Goal: Task Accomplishment & Management: Manage account settings

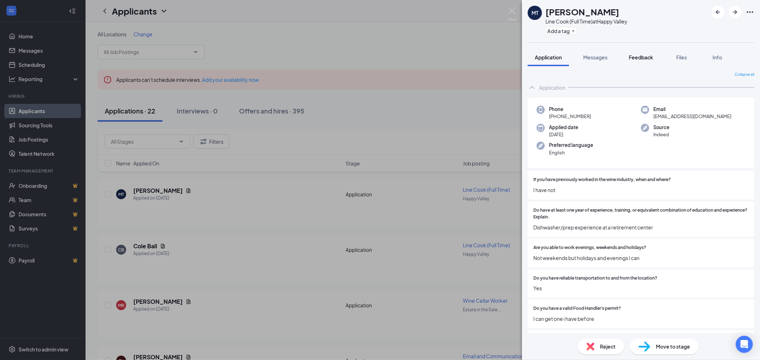
click at [649, 61] on div "Feedback" at bounding box center [640, 57] width 24 height 7
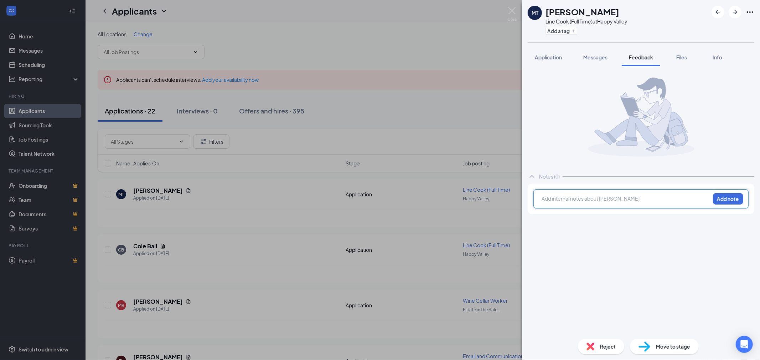
click at [594, 198] on div at bounding box center [626, 198] width 168 height 7
click at [722, 198] on button "Add note" at bounding box center [728, 198] width 30 height 11
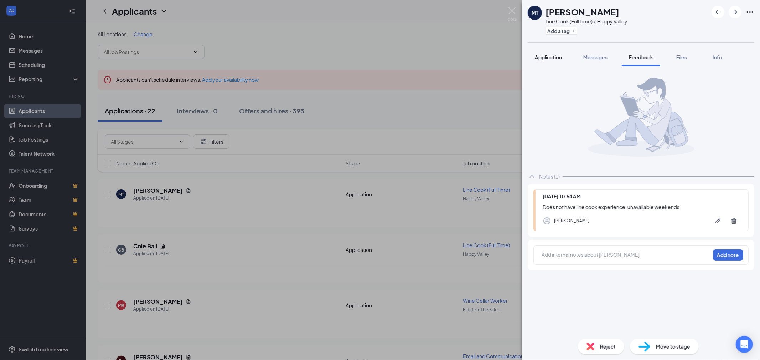
click at [547, 58] on span "Application" at bounding box center [547, 57] width 27 height 6
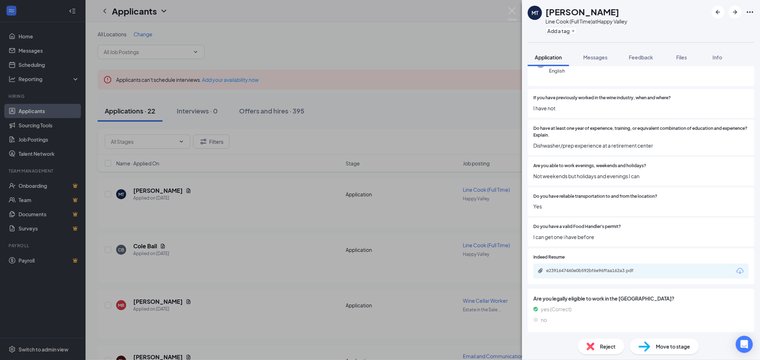
scroll to position [82, 0]
click at [512, 9] on img at bounding box center [511, 14] width 9 height 14
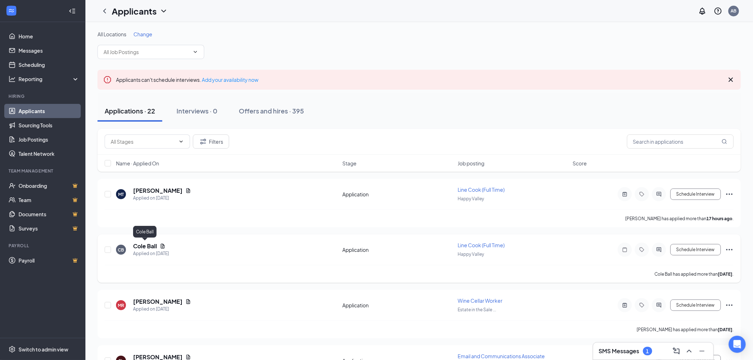
click at [141, 246] on h5 "Cole Ball" at bounding box center [145, 246] width 24 height 8
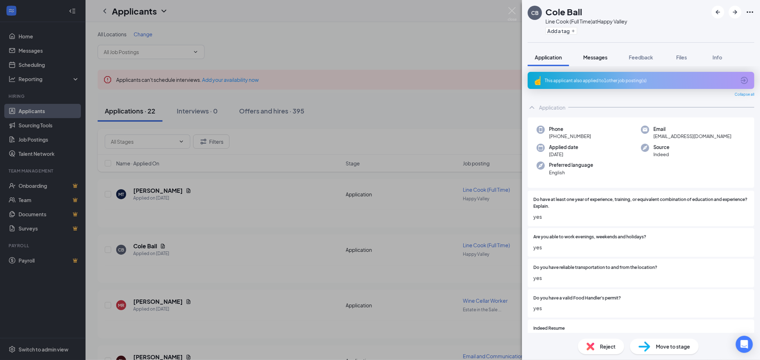
click at [599, 63] on button "Messages" at bounding box center [595, 57] width 38 height 18
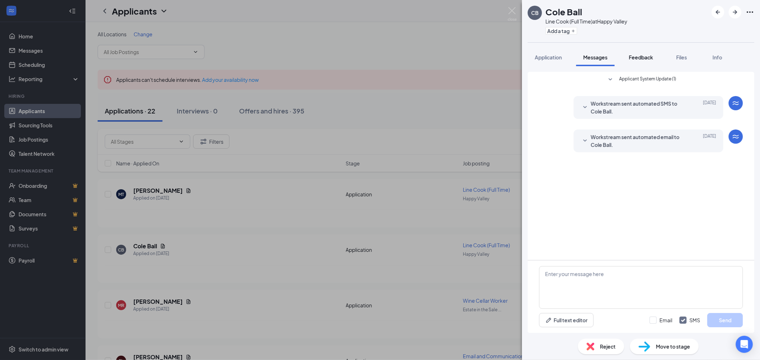
click at [639, 58] on span "Feedback" at bounding box center [640, 57] width 24 height 6
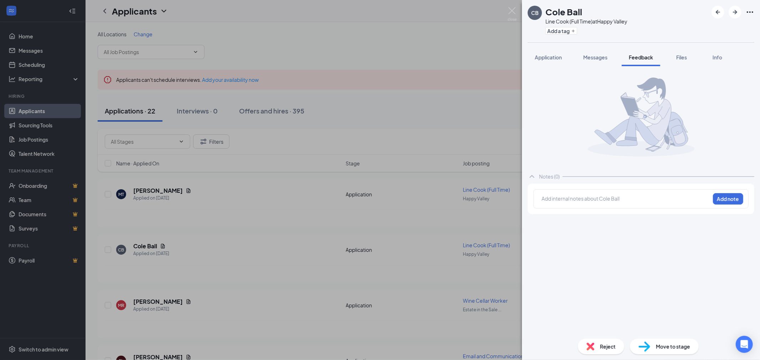
click at [551, 54] on span "Application" at bounding box center [547, 57] width 27 height 6
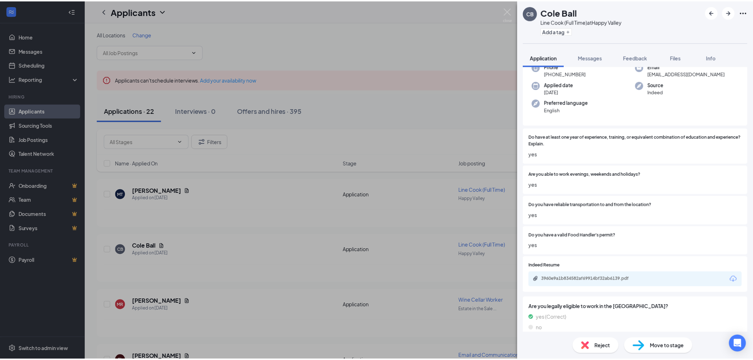
scroll to position [67, 0]
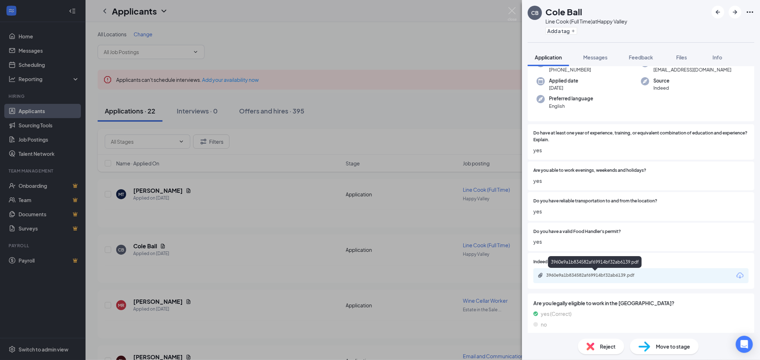
click at [590, 278] on div "3960e9a1b834582af69914bf32ab6139.pdf" at bounding box center [596, 276] width 100 height 6
click at [512, 8] on img at bounding box center [511, 14] width 9 height 14
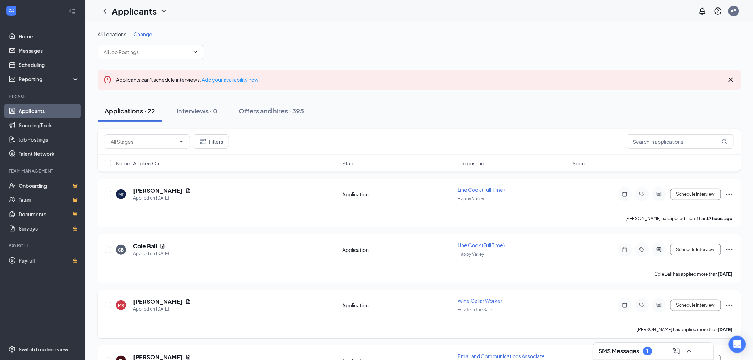
click at [468, 300] on span "Wine Cellar Worker" at bounding box center [480, 301] width 45 height 6
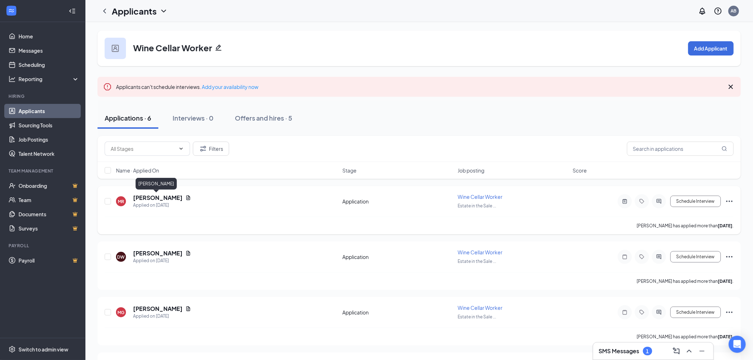
click at [153, 199] on h5 "[PERSON_NAME]" at bounding box center [157, 198] width 49 height 8
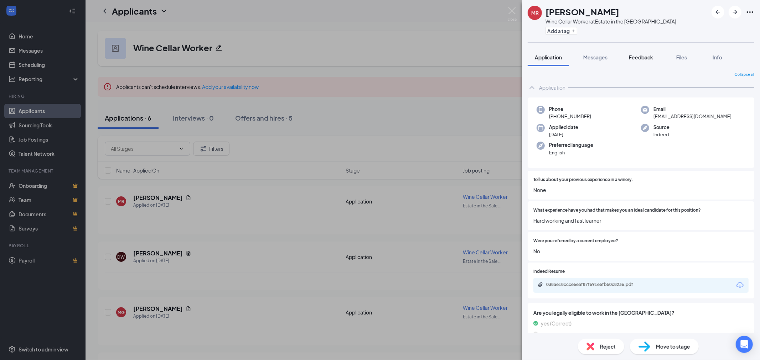
click at [647, 58] on span "Feedback" at bounding box center [640, 57] width 24 height 6
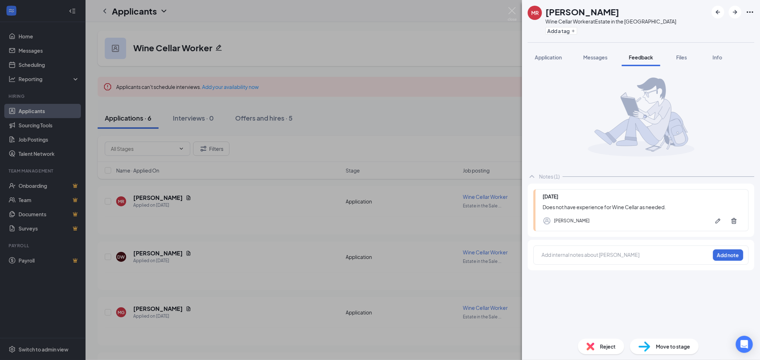
click at [605, 347] on span "Reject" at bounding box center [608, 347] width 16 height 8
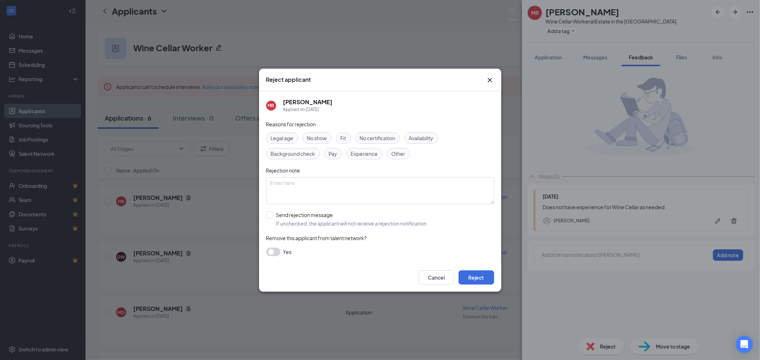
click at [367, 156] on span "Experience" at bounding box center [364, 154] width 27 height 8
click at [270, 217] on input "Send rejection message If unchecked, the applicant will not receive a rejection…" at bounding box center [347, 220] width 162 height 16
checkbox input "true"
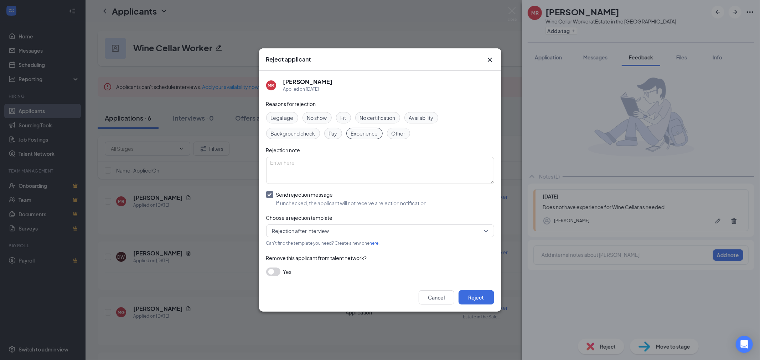
click at [358, 224] on div "Reasons for rejection Legal age No show Fit No certification Availability Backg…" at bounding box center [380, 191] width 228 height 183
click at [364, 233] on span "Rejection after interview" at bounding box center [376, 231] width 209 height 11
click at [360, 248] on span "No thank you after Application" at bounding box center [380, 250] width 217 height 8
click at [478, 300] on button "Reject" at bounding box center [476, 298] width 36 height 14
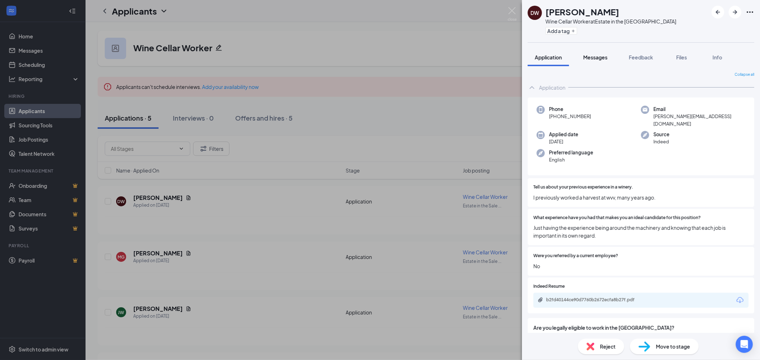
click at [603, 55] on span "Messages" at bounding box center [595, 57] width 24 height 6
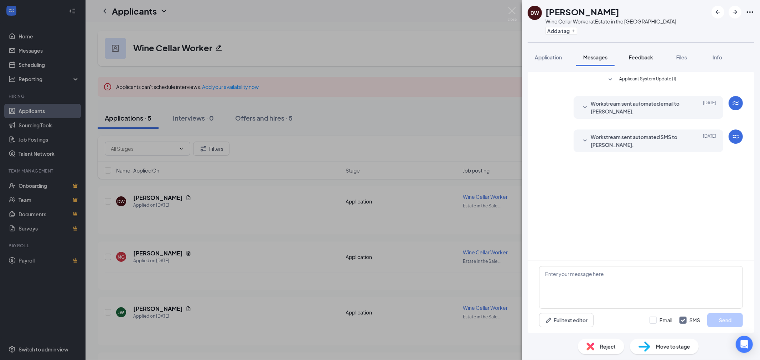
click at [637, 55] on span "Feedback" at bounding box center [640, 57] width 24 height 6
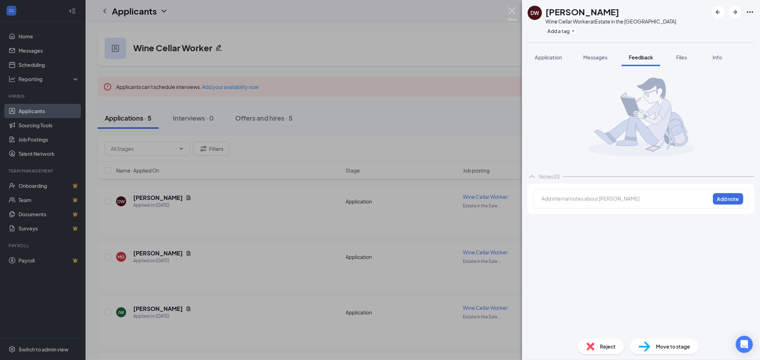
click at [510, 9] on img at bounding box center [511, 14] width 9 height 14
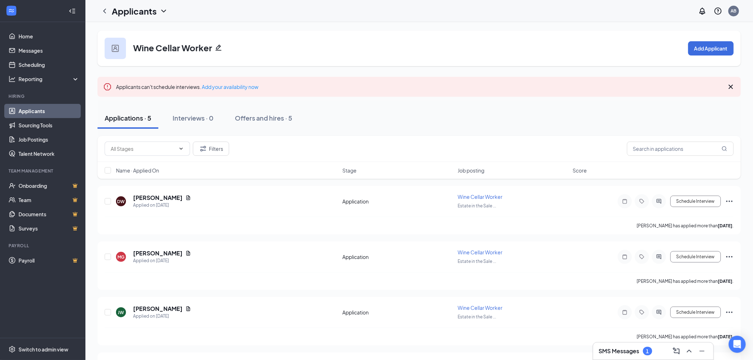
click at [48, 111] on link "Applicants" at bounding box center [49, 111] width 61 height 14
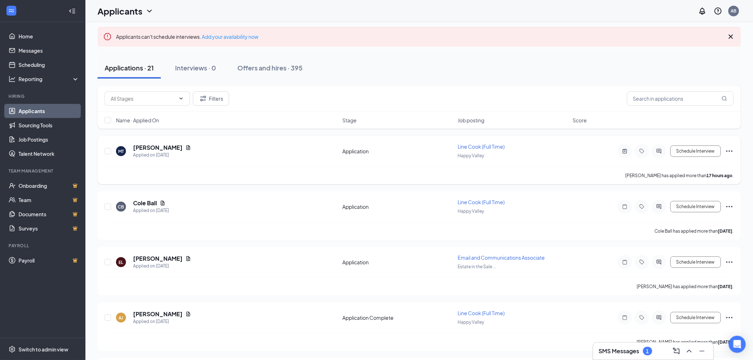
scroll to position [158, 0]
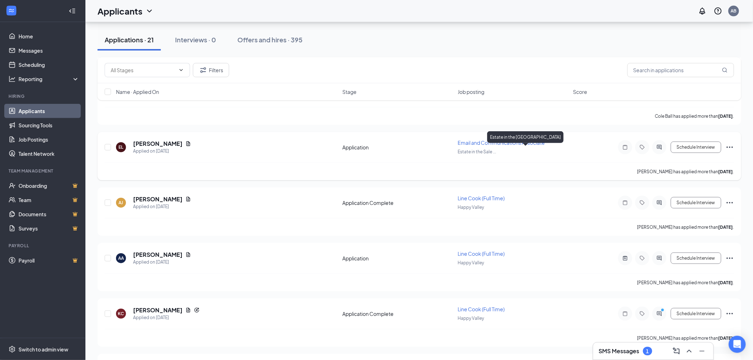
click at [460, 145] on div "Email and Communications Associate" at bounding box center [513, 142] width 111 height 7
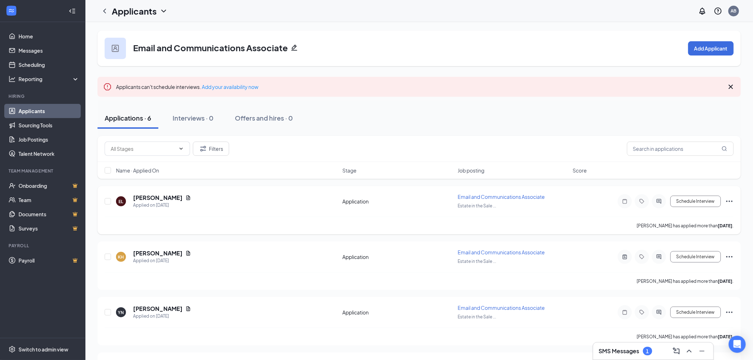
click at [499, 198] on span "Email and Communications Associate" at bounding box center [501, 197] width 87 height 6
click at [476, 197] on span "Email and Communications Associate" at bounding box center [501, 197] width 87 height 6
click at [147, 198] on h5 "[PERSON_NAME]" at bounding box center [157, 198] width 49 height 8
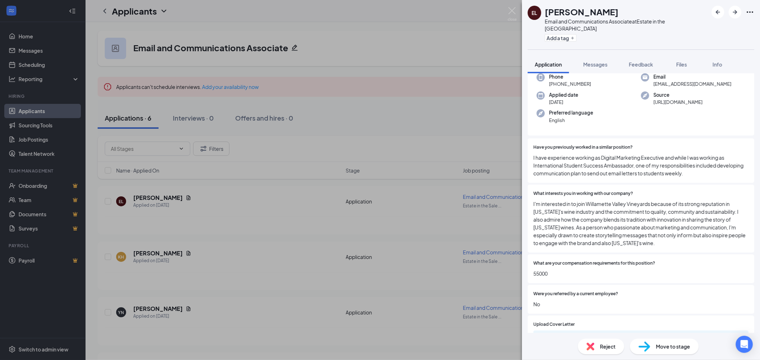
scroll to position [138, 0]
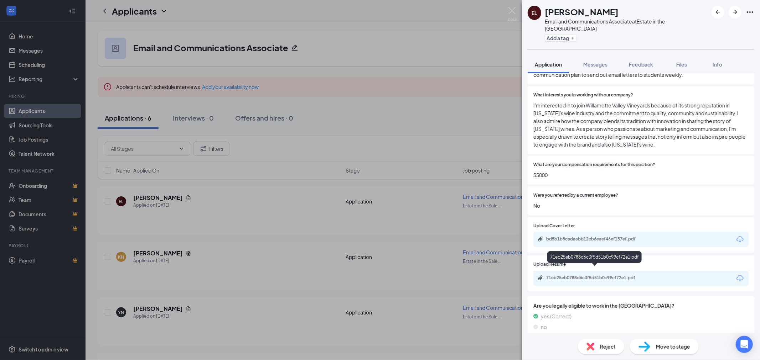
click at [569, 275] on div "71eb25eb0788d6c3f5d51b0c99cf72e1.pdf" at bounding box center [596, 278] width 100 height 6
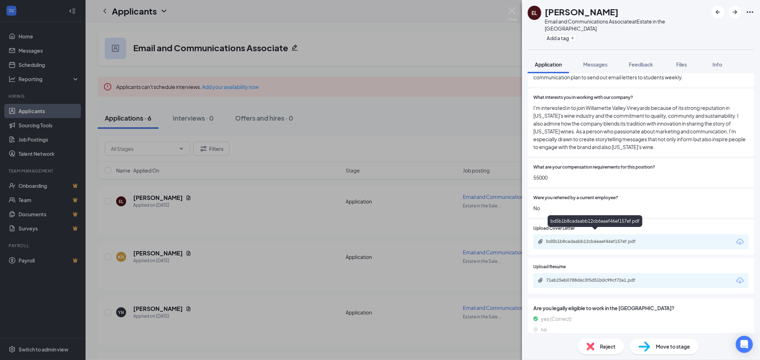
click at [567, 239] on div "bd5b1b8cadaabb12cb6eaef46ef157ef.pdf" at bounding box center [596, 242] width 100 height 6
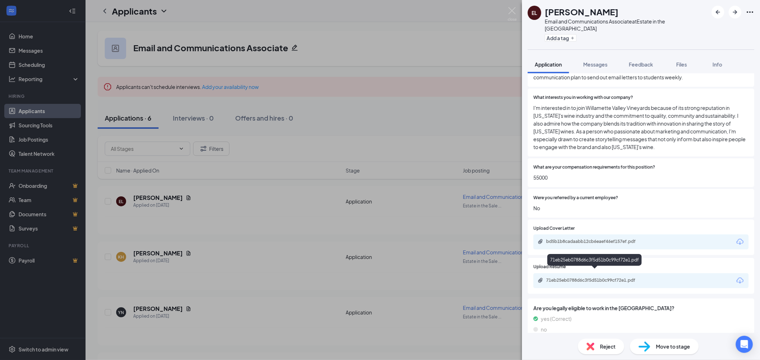
click at [631, 278] on div "71eb25eb0788d6c3f5d51b0c99cf72e1.pdf" at bounding box center [596, 281] width 100 height 6
click at [643, 61] on span "Feedback" at bounding box center [640, 64] width 24 height 6
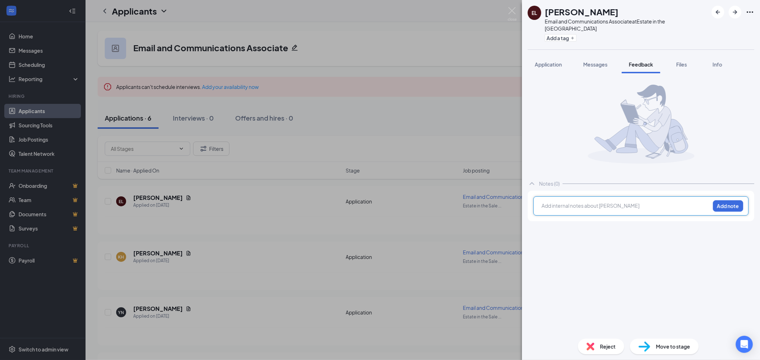
click at [578, 202] on div at bounding box center [626, 205] width 168 height 7
click at [742, 201] on button "Add note" at bounding box center [728, 205] width 30 height 11
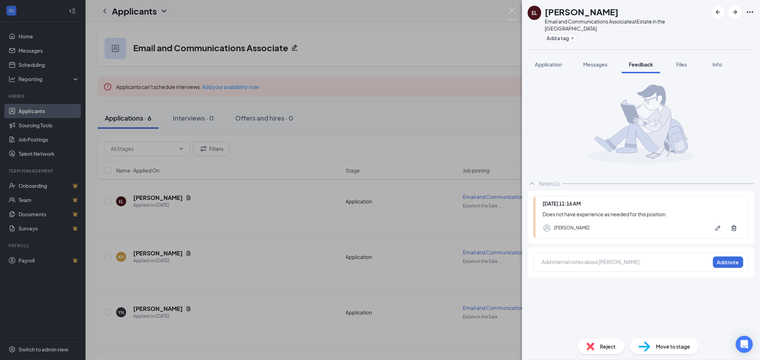
click at [602, 345] on span "Reject" at bounding box center [608, 347] width 16 height 8
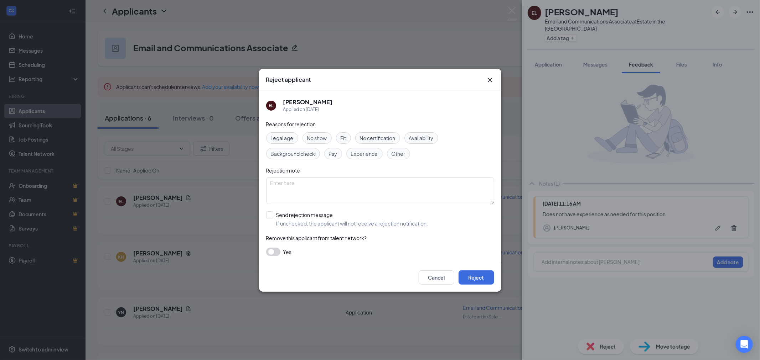
click at [360, 152] on span "Experience" at bounding box center [364, 154] width 27 height 8
click at [269, 217] on input "Send rejection message If unchecked, the applicant will not receive a rejection…" at bounding box center [347, 220] width 162 height 16
checkbox input "true"
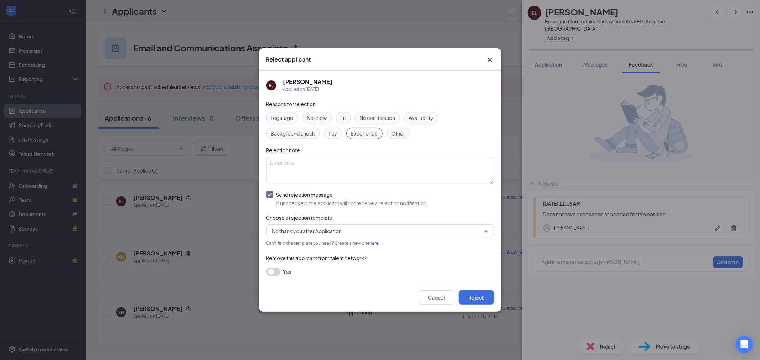
click at [338, 231] on span "No thank you after Application" at bounding box center [307, 231] width 70 height 11
click at [319, 249] on span "No thank you after Application" at bounding box center [307, 250] width 71 height 8
click at [479, 297] on button "Reject" at bounding box center [476, 298] width 36 height 14
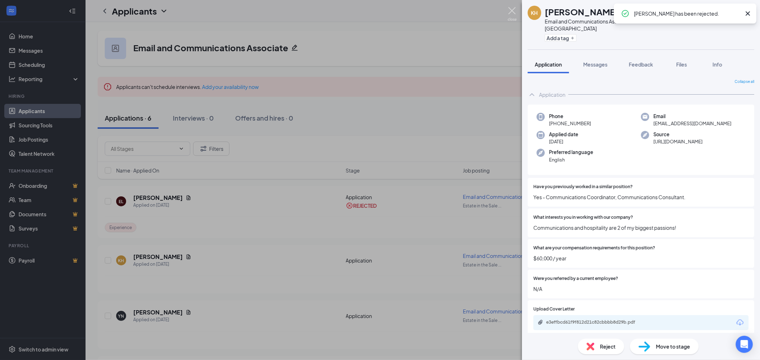
click at [508, 12] on img at bounding box center [511, 14] width 9 height 14
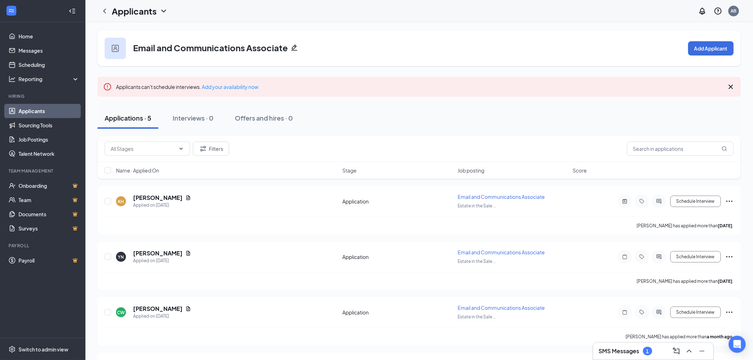
click at [33, 111] on link "Applicants" at bounding box center [49, 111] width 61 height 14
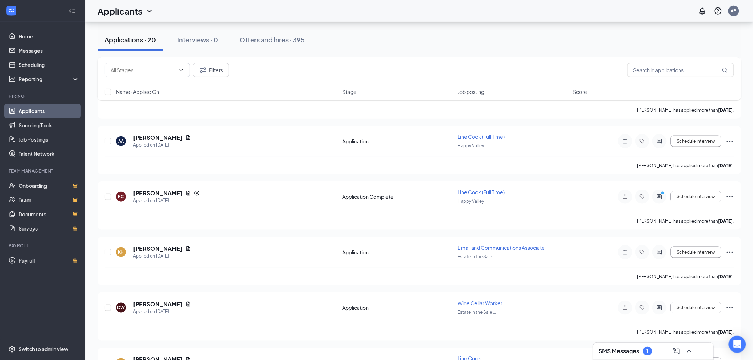
scroll to position [237, 0]
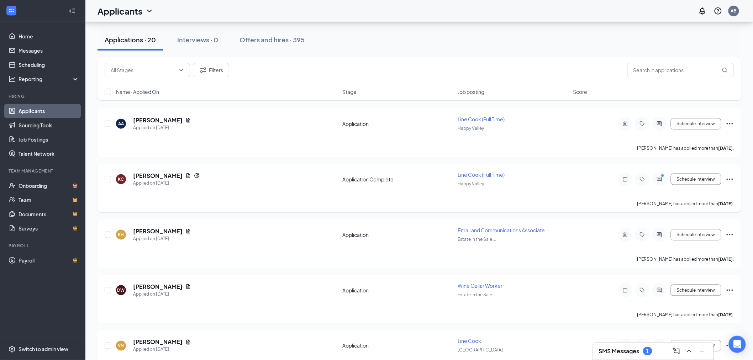
click at [465, 175] on span "Line Cook (Full Time)" at bounding box center [481, 175] width 47 height 6
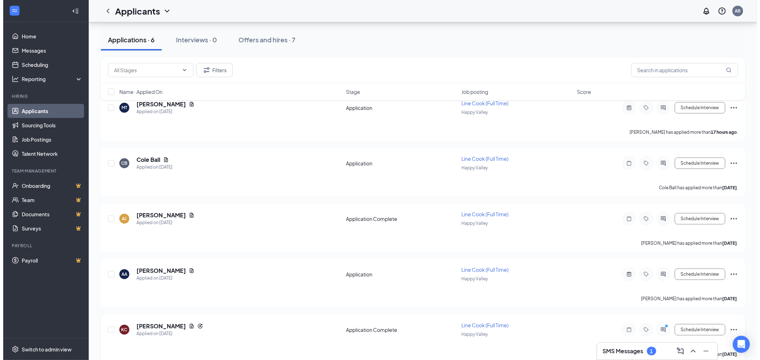
scroll to position [158, 0]
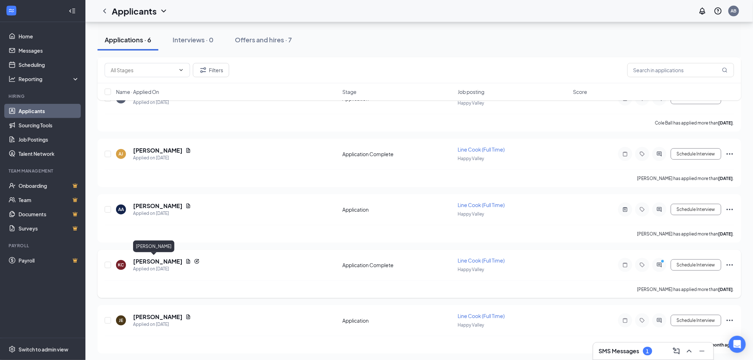
click at [143, 259] on h5 "[PERSON_NAME]" at bounding box center [157, 262] width 49 height 8
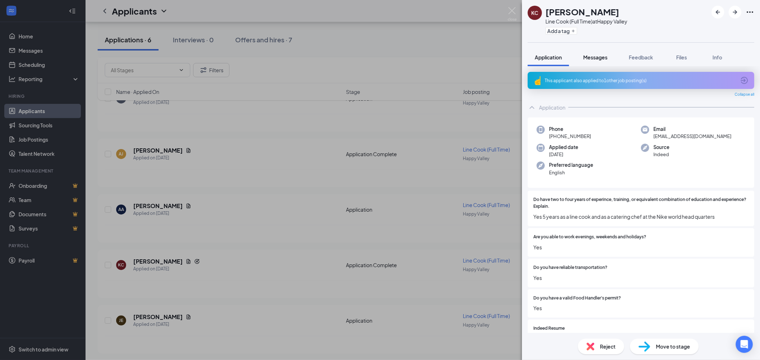
click at [604, 59] on span "Messages" at bounding box center [595, 57] width 24 height 6
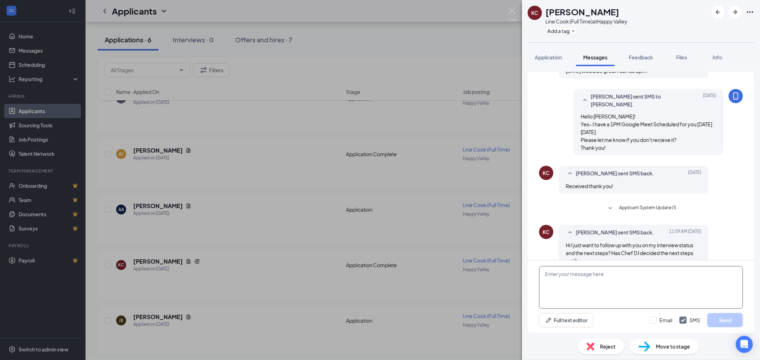
scroll to position [341, 0]
click at [610, 291] on textarea at bounding box center [641, 287] width 204 height 43
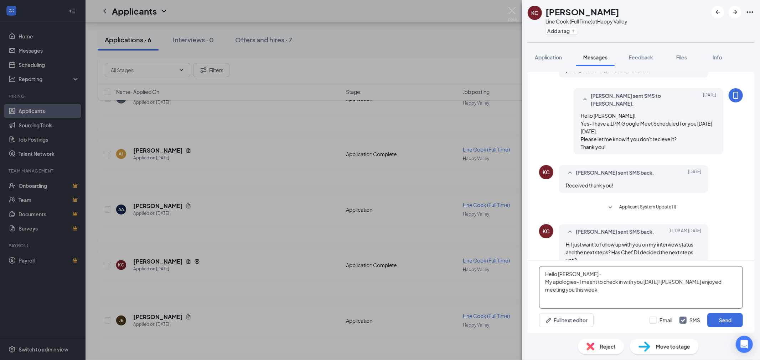
click at [671, 283] on textarea "Hello [PERSON_NAME] - My apologies- I meant to check in with you [DATE]! [PERSO…" at bounding box center [641, 287] width 204 height 43
click at [667, 289] on textarea "Hello [PERSON_NAME] - My apologies- I meant to check in with you [DATE]! [PERSO…" at bounding box center [641, 287] width 204 height 43
click at [679, 283] on textarea "Hello [PERSON_NAME] - My apologies- I meant to check in with you [DATE]! [PERSO…" at bounding box center [641, 287] width 204 height 43
click at [657, 292] on textarea "Hello [PERSON_NAME] - My apologies- I meant to check in with you [DATE]! [PERSO…" at bounding box center [641, 287] width 204 height 43
click at [682, 283] on textarea "Hello [PERSON_NAME] - My apologies- I meant to check in with you [DATE]! [PERSO…" at bounding box center [641, 287] width 204 height 43
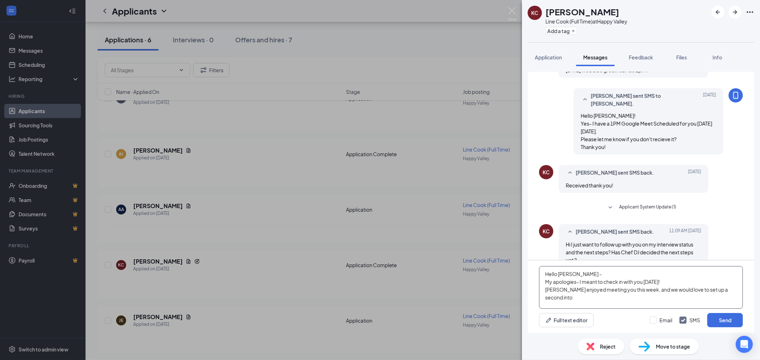
click at [732, 293] on textarea "Hello [PERSON_NAME] - My apologies- I meant to check in with you [DATE]! [PERSO…" at bounding box center [641, 287] width 204 height 43
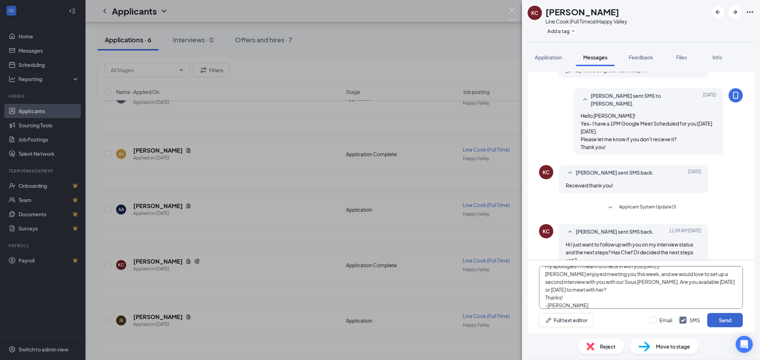
type textarea "Hello [PERSON_NAME] - My apologies- I meant to check in with you [DATE]! [PERSO…"
click at [723, 318] on button "Send" at bounding box center [725, 320] width 36 height 14
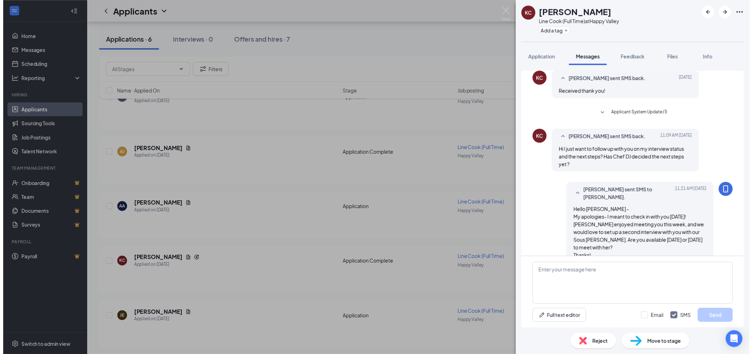
scroll to position [435, 0]
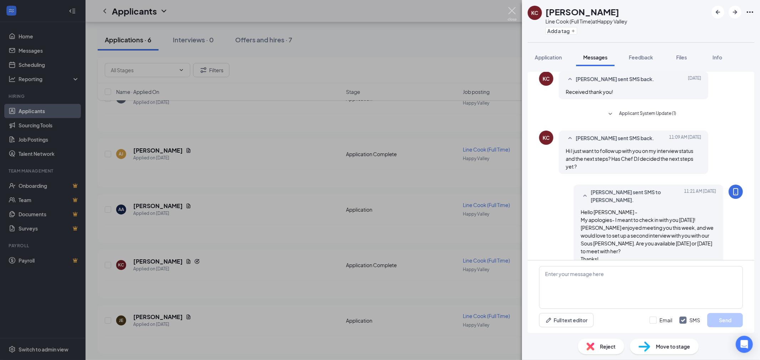
click at [513, 9] on img at bounding box center [511, 14] width 9 height 14
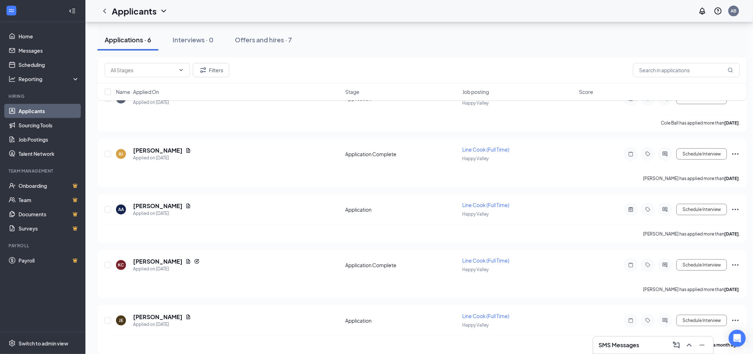
click at [27, 109] on link "Applicants" at bounding box center [49, 111] width 61 height 14
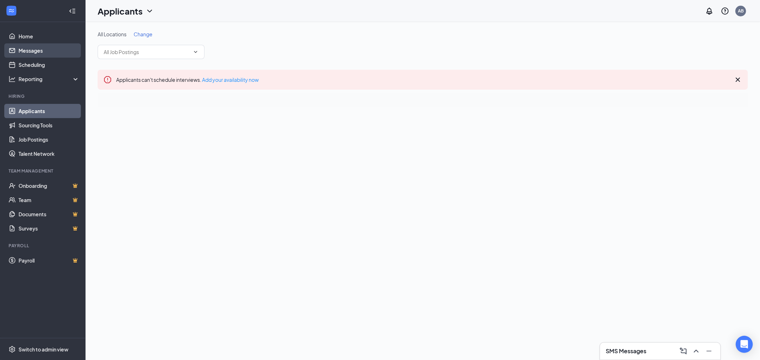
click at [22, 56] on link "Messages" at bounding box center [49, 50] width 61 height 14
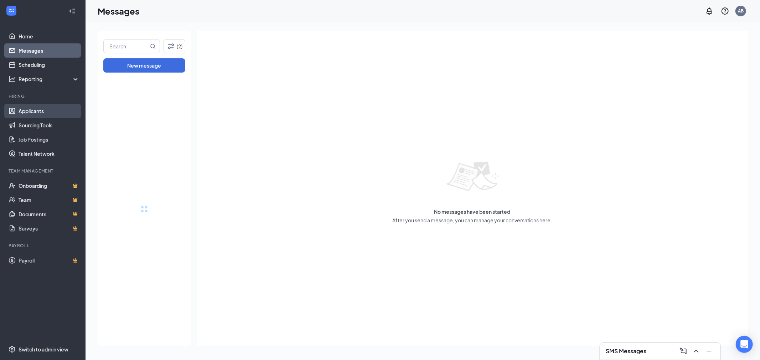
click at [20, 110] on link "Applicants" at bounding box center [49, 111] width 61 height 14
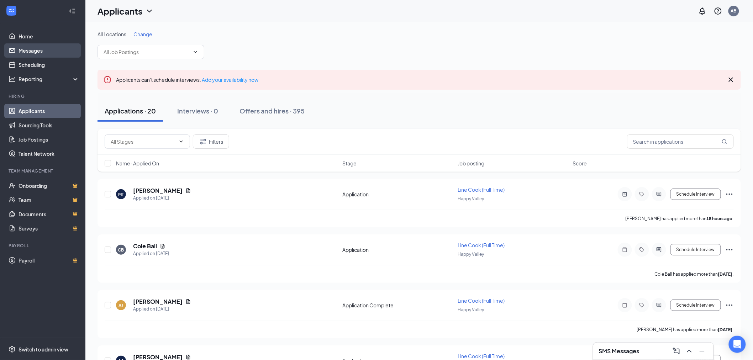
click at [31, 51] on link "Messages" at bounding box center [49, 50] width 61 height 14
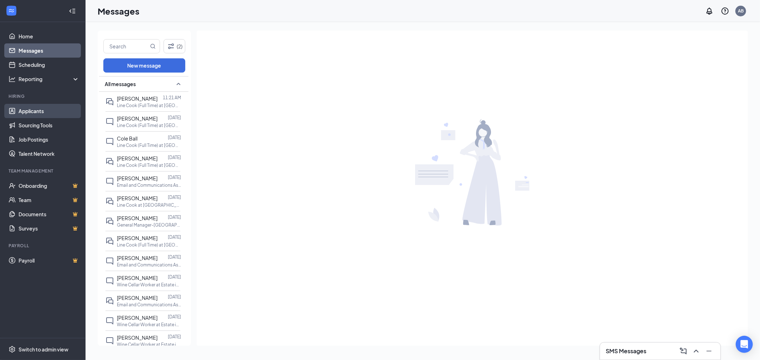
click at [19, 111] on link "Applicants" at bounding box center [49, 111] width 61 height 14
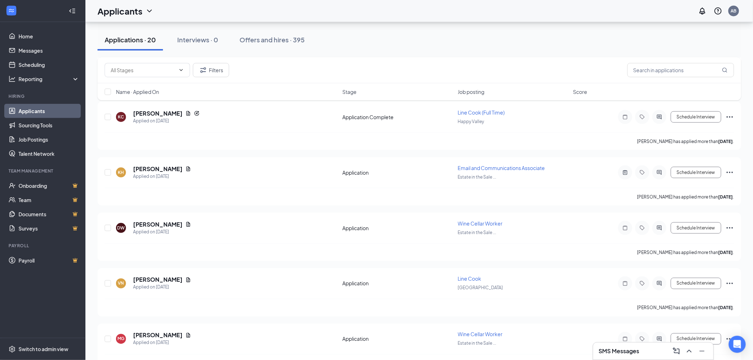
scroll to position [181, 0]
